Goal: Transaction & Acquisition: Obtain resource

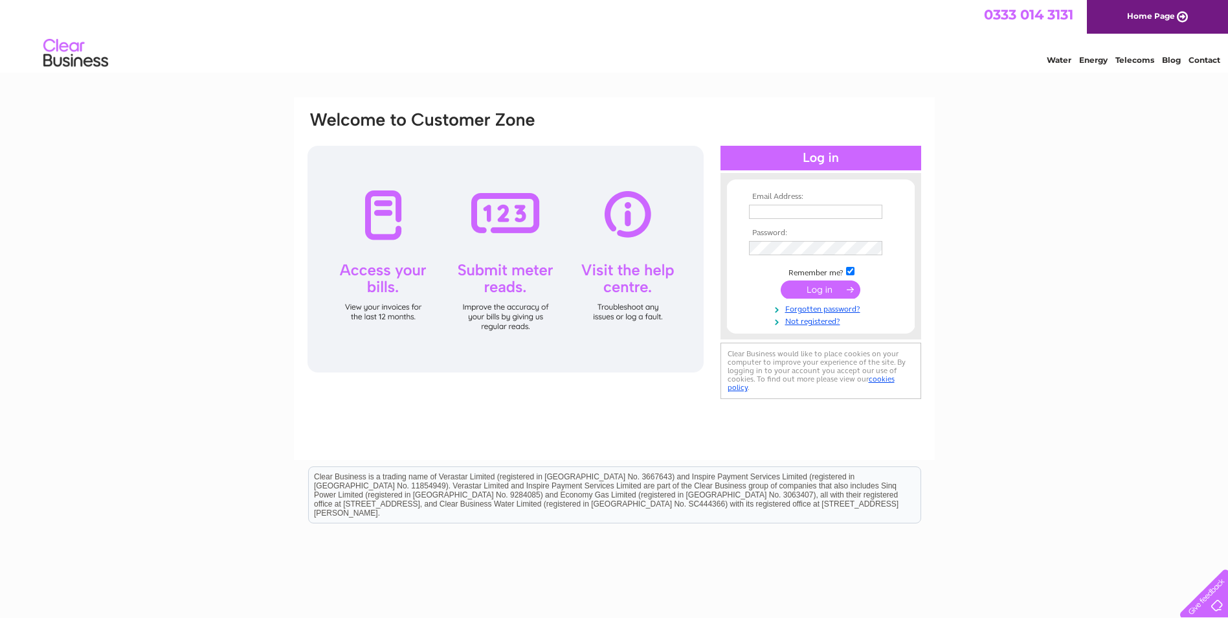
click at [826, 208] on input "text" at bounding box center [815, 212] width 133 height 14
type input "val@ppsglassfibre.co.uk"
click at [781, 282] on input "submit" at bounding box center [821, 291] width 80 height 18
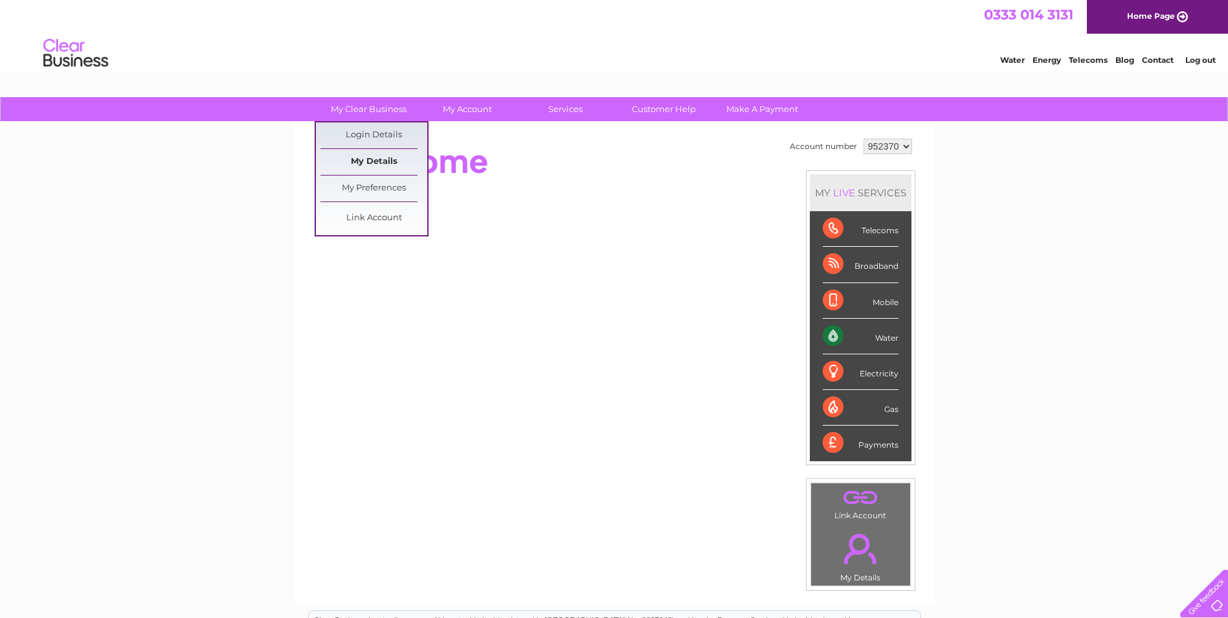
click at [356, 157] on link "My Details" at bounding box center [374, 162] width 107 height 26
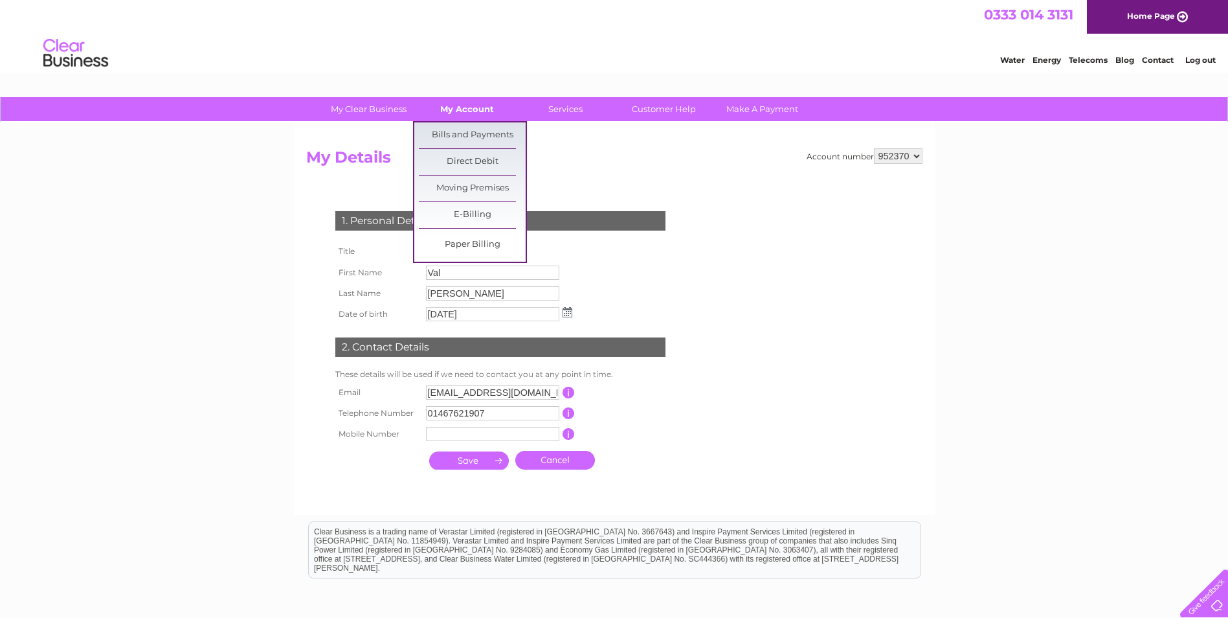
click at [458, 112] on link "My Account" at bounding box center [467, 109] width 107 height 24
click at [462, 130] on link "Bills and Payments" at bounding box center [472, 135] width 107 height 26
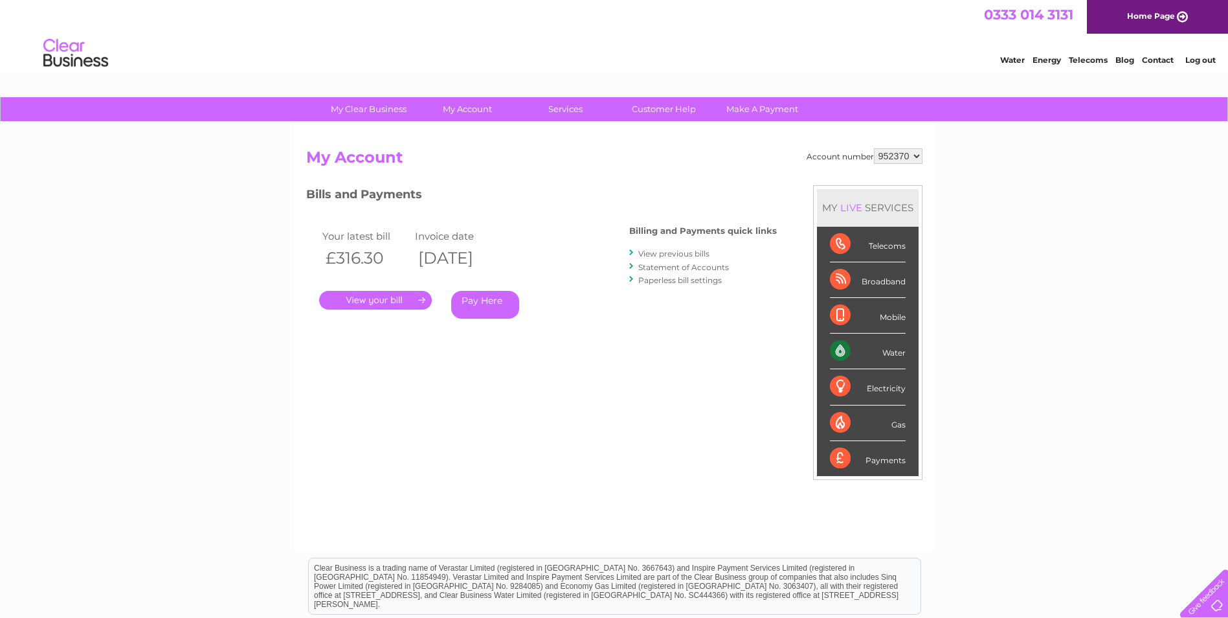
click at [364, 300] on link "." at bounding box center [375, 300] width 113 height 19
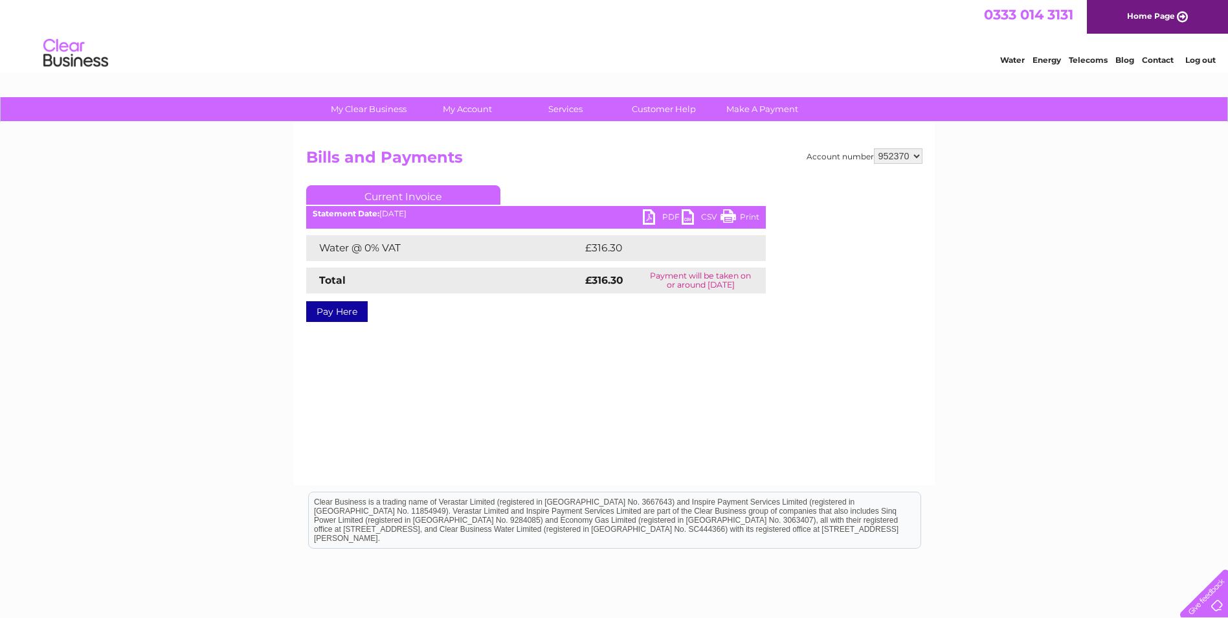
click at [649, 217] on link "PDF" at bounding box center [662, 218] width 39 height 19
click at [668, 218] on link "PDF" at bounding box center [662, 218] width 39 height 19
